Goal: Task Accomplishment & Management: Manage account settings

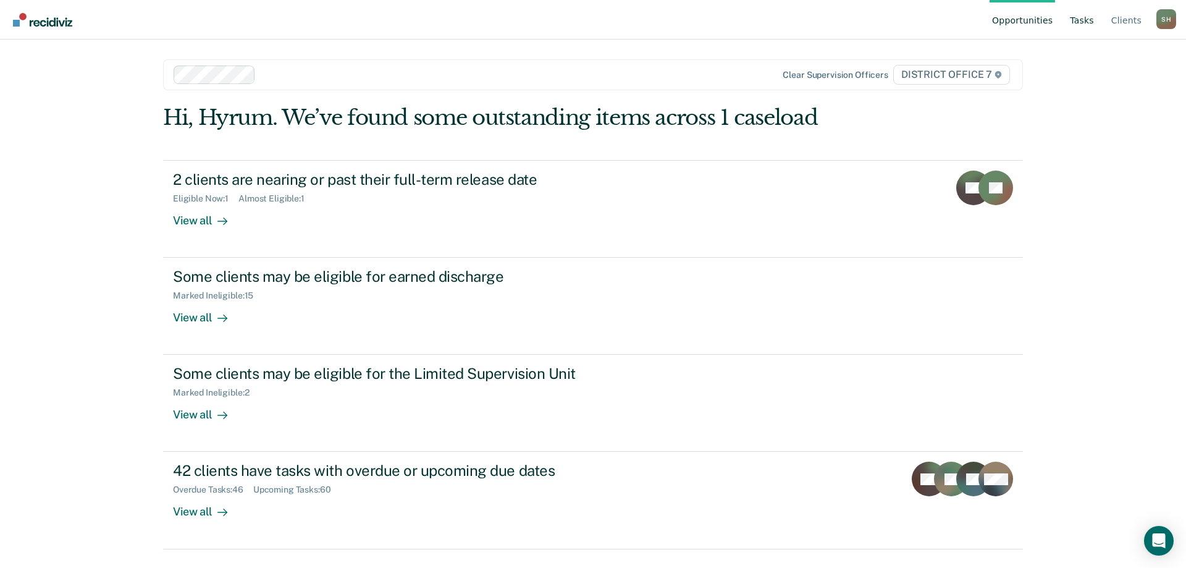
click at [1094, 14] on link "Tasks" at bounding box center [1081, 20] width 29 height 40
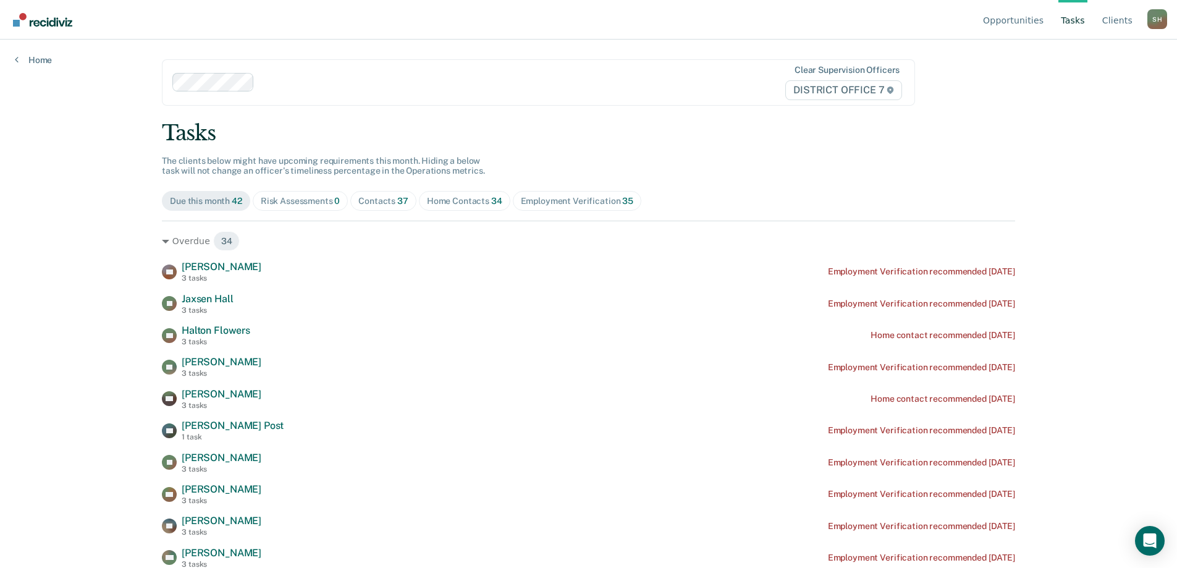
click at [358, 202] on div "Contacts 37" at bounding box center [383, 201] width 50 height 11
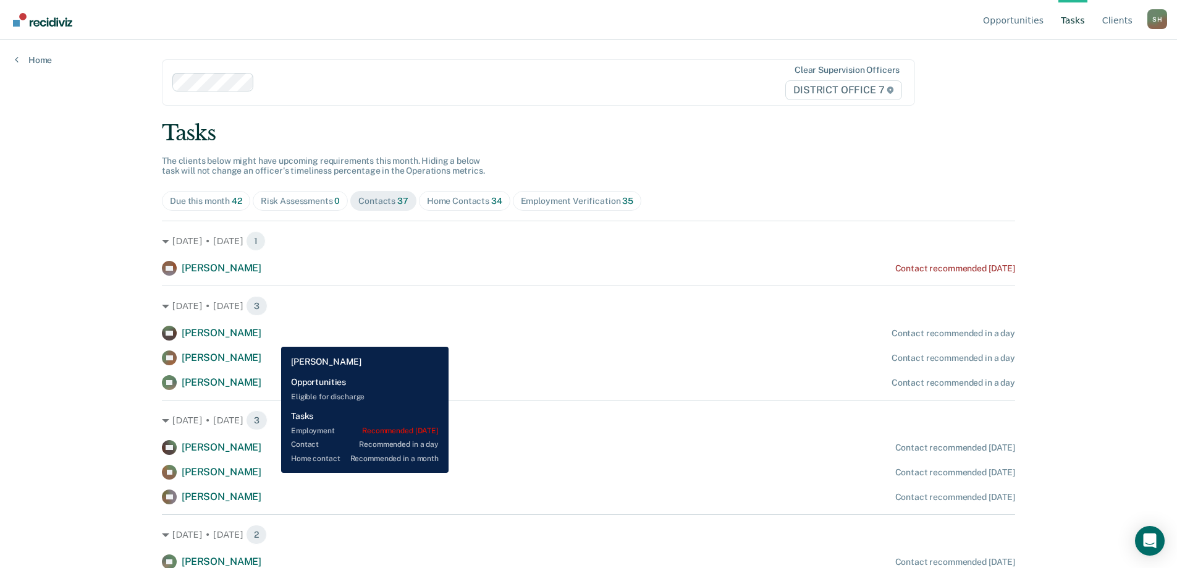
click at [272, 337] on div "[PERSON_NAME] Contact recommended in a day" at bounding box center [588, 333] width 853 height 15
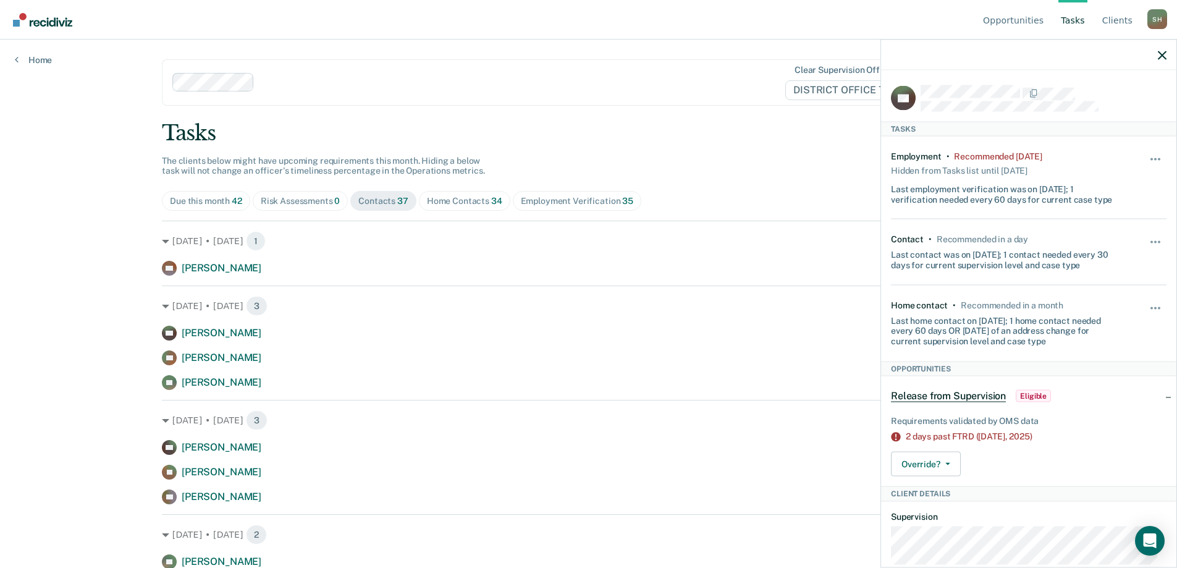
click at [1159, 48] on div at bounding box center [1028, 55] width 295 height 31
click at [1159, 49] on div at bounding box center [1028, 55] width 295 height 31
click at [1160, 49] on button "button" at bounding box center [1161, 54] width 9 height 11
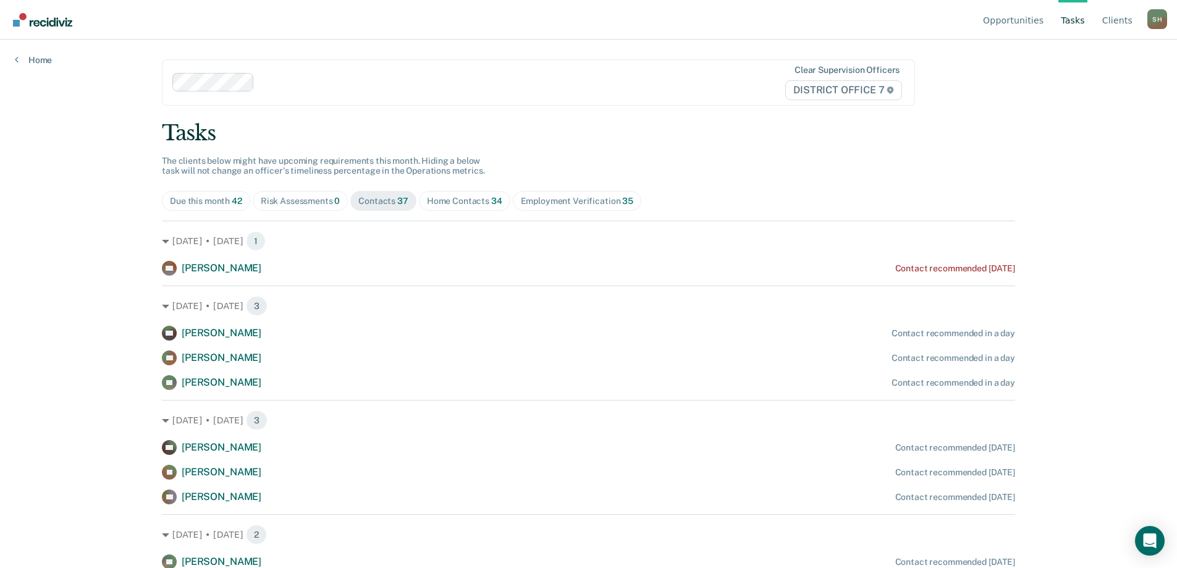
click at [473, 208] on span "Home Contacts 34" at bounding box center [464, 201] width 91 height 20
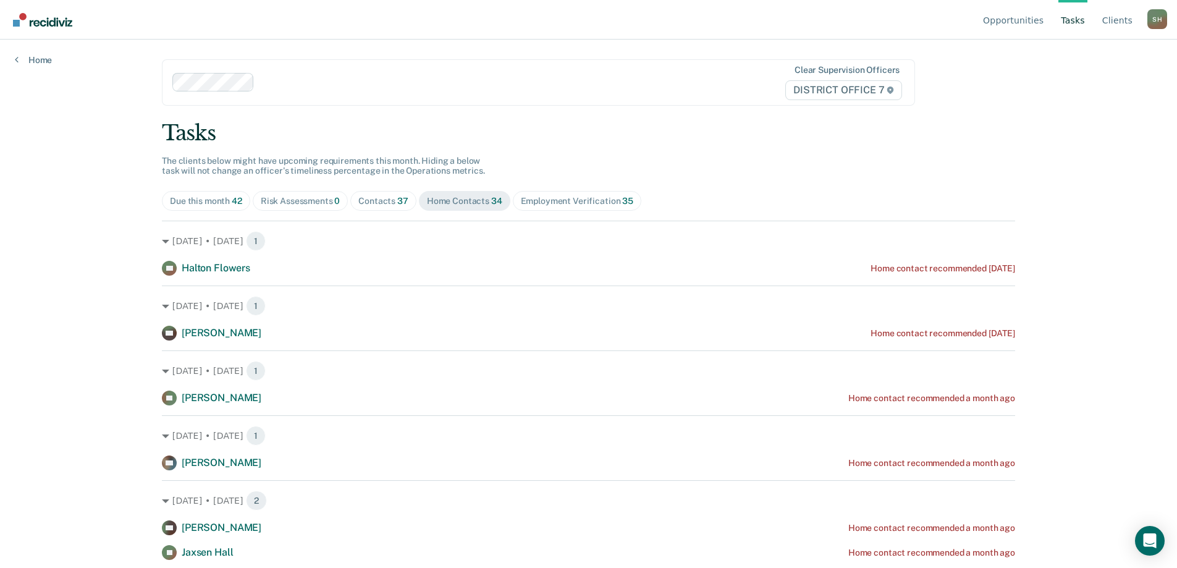
scroll to position [103, 0]
